Goal: Transaction & Acquisition: Purchase product/service

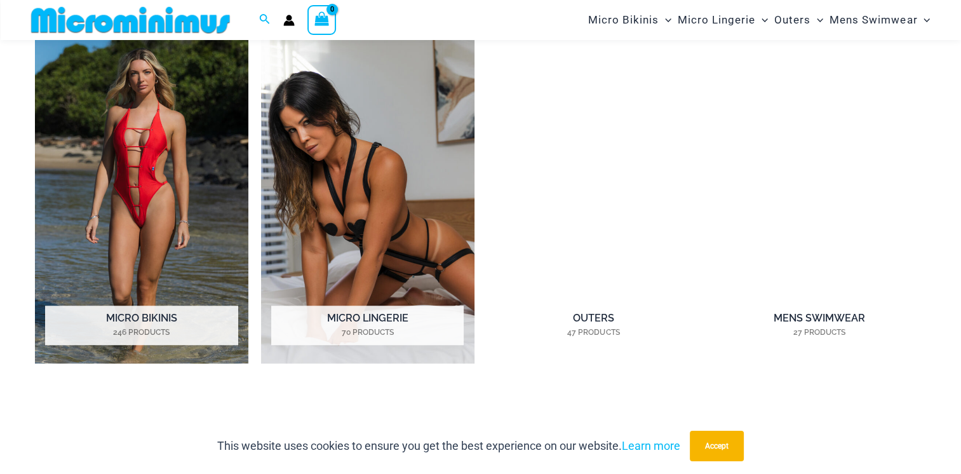
scroll to position [956, 0]
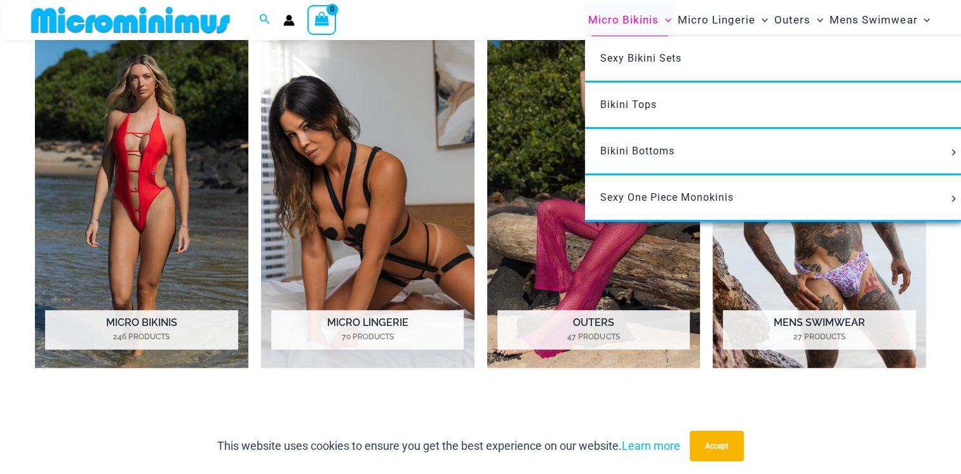
click at [643, 14] on span "Micro Bikinis" at bounding box center [623, 20] width 70 height 32
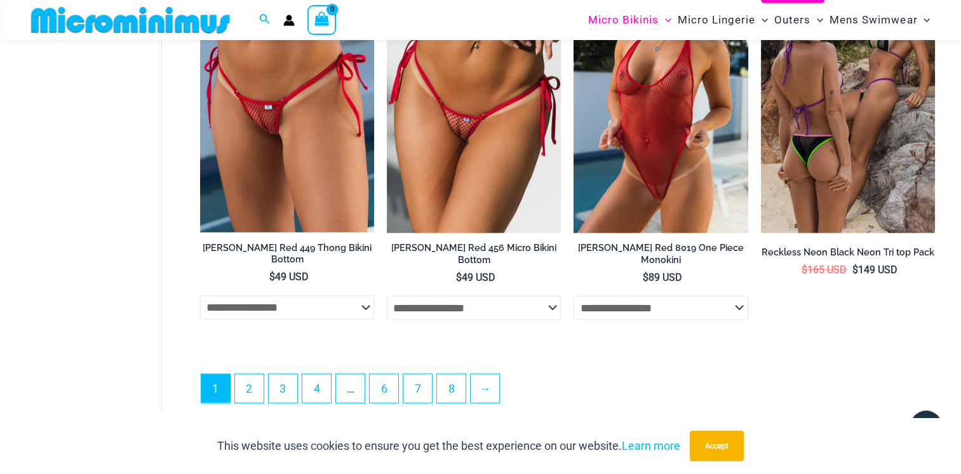
scroll to position [3152, 0]
click at [492, 390] on link "→" at bounding box center [486, 390] width 30 height 30
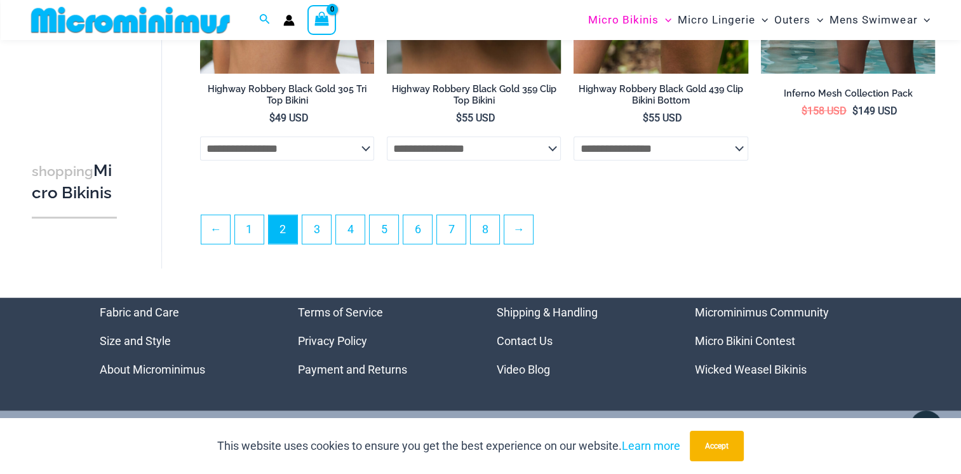
scroll to position [3055, 0]
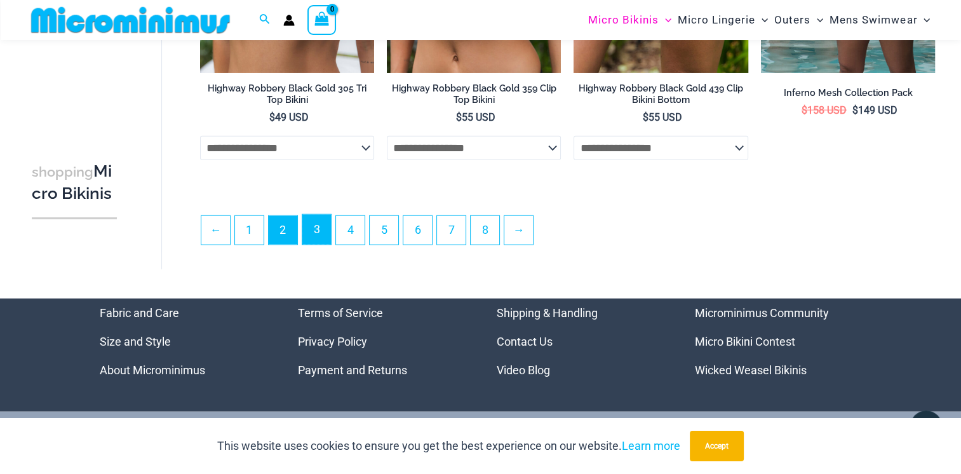
click at [315, 234] on link "3" at bounding box center [316, 230] width 29 height 30
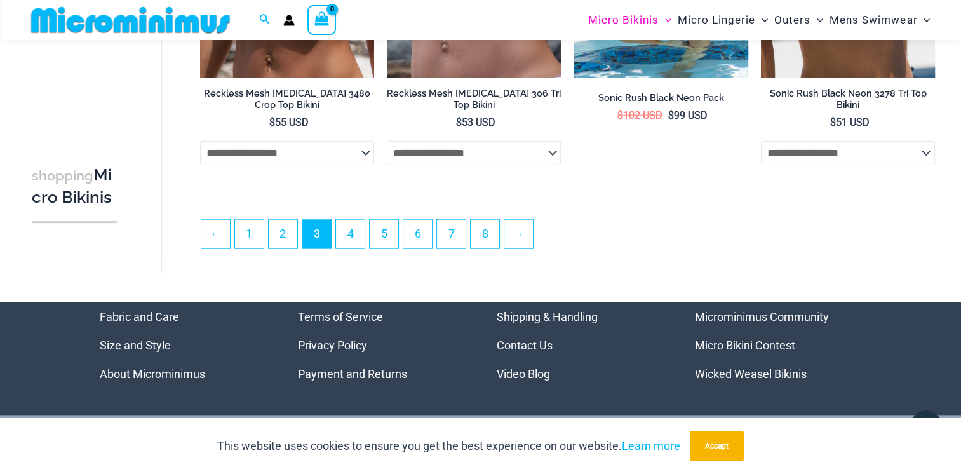
scroll to position [3052, 0]
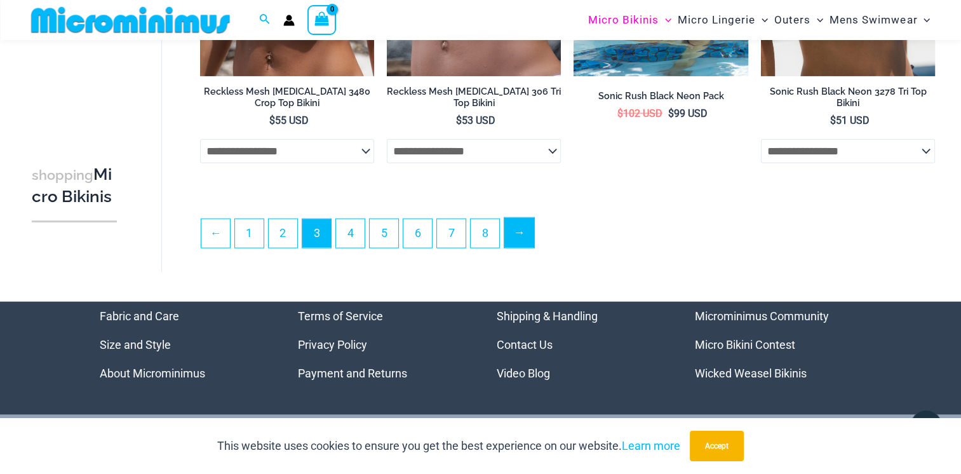
click at [523, 244] on link "→" at bounding box center [519, 233] width 30 height 30
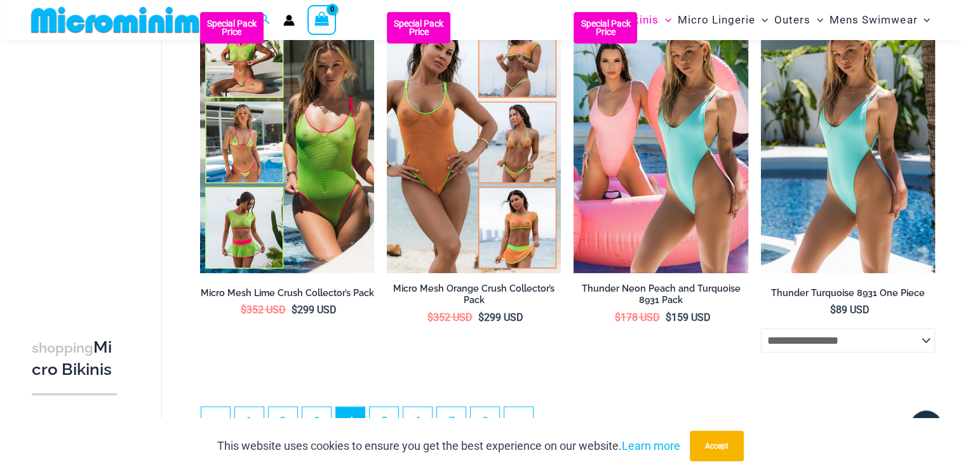
scroll to position [2754, 0]
